Goal: Navigation & Orientation: Find specific page/section

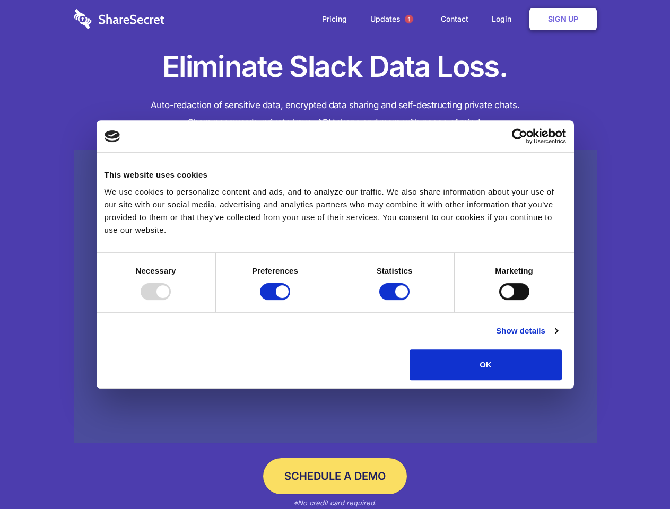
click at [171, 300] on div at bounding box center [156, 291] width 30 height 17
click at [290, 300] on input "Preferences" at bounding box center [275, 291] width 30 height 17
checkbox input "false"
click at [396, 300] on input "Statistics" at bounding box center [394, 291] width 30 height 17
checkbox input "false"
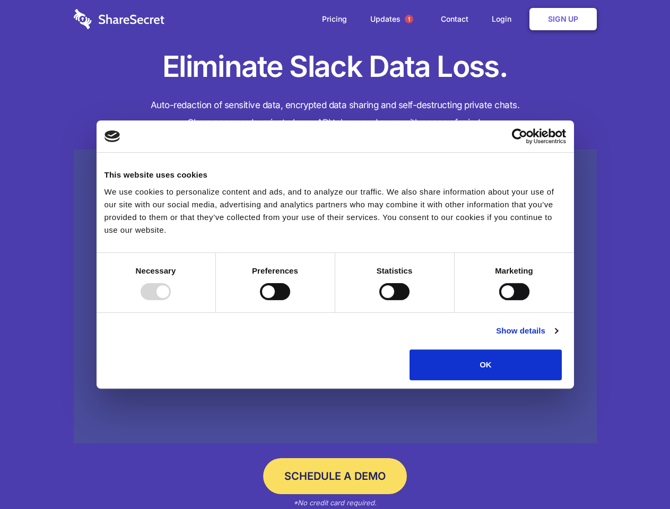
click at [499, 300] on input "Marketing" at bounding box center [514, 291] width 30 height 17
checkbox input "true"
click at [557, 337] on link "Show details" at bounding box center [527, 331] width 62 height 13
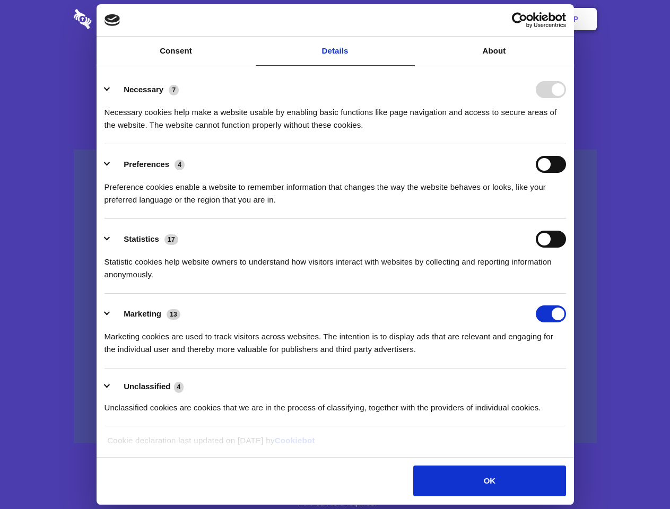
click at [566, 132] on div "Necessary cookies help make a website usable by enabling basic functions like p…" at bounding box center [334, 114] width 461 height 33
click at [408, 19] on span "1" at bounding box center [409, 19] width 8 height 8
